Goal: Information Seeking & Learning: Learn about a topic

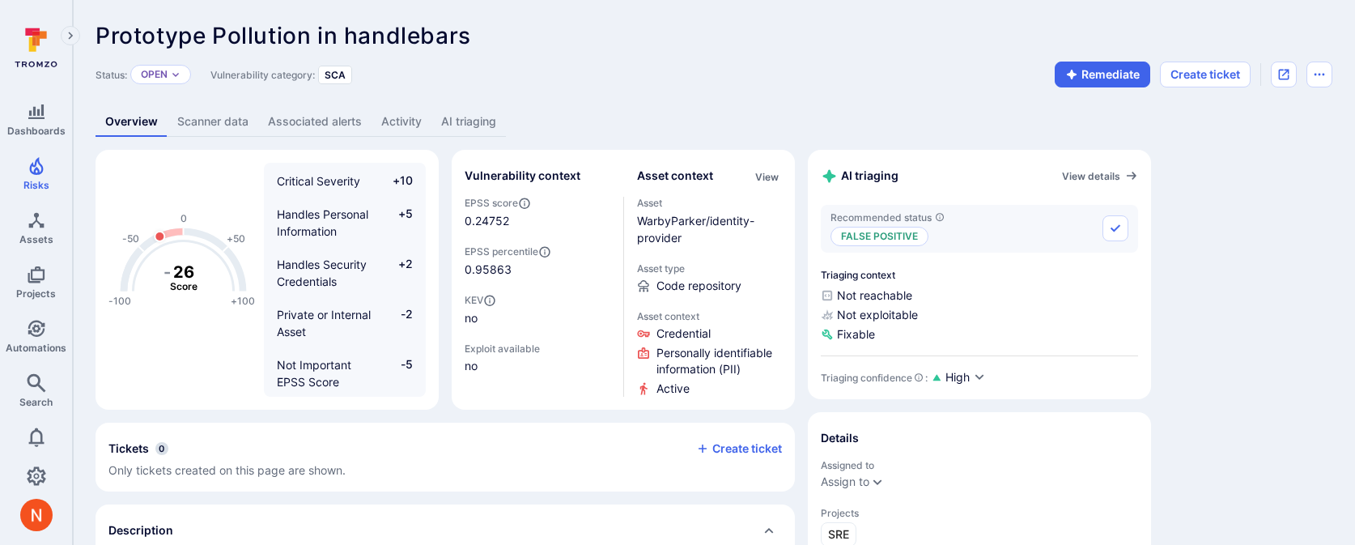
click at [462, 120] on link "AI triaging" at bounding box center [468, 122] width 74 height 30
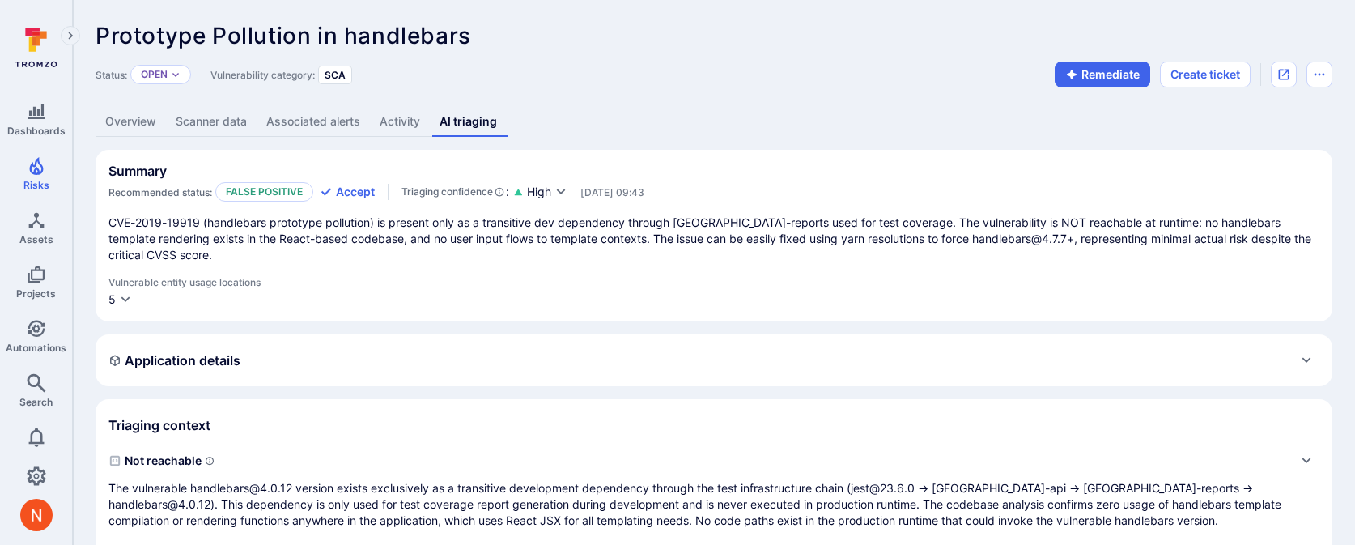
scroll to position [6, 0]
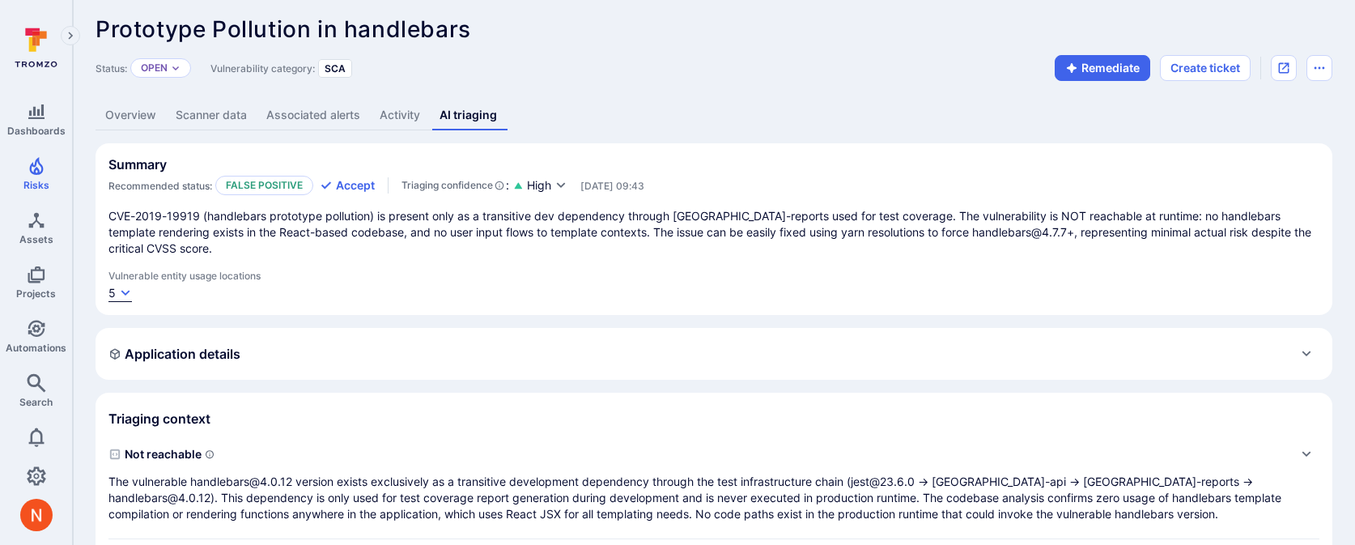
click at [113, 290] on div "5" at bounding box center [111, 293] width 7 height 16
click at [428, 280] on div at bounding box center [677, 272] width 1355 height 545
click at [124, 292] on icon "button" at bounding box center [125, 293] width 9 height 6
